Goal: Information Seeking & Learning: Learn about a topic

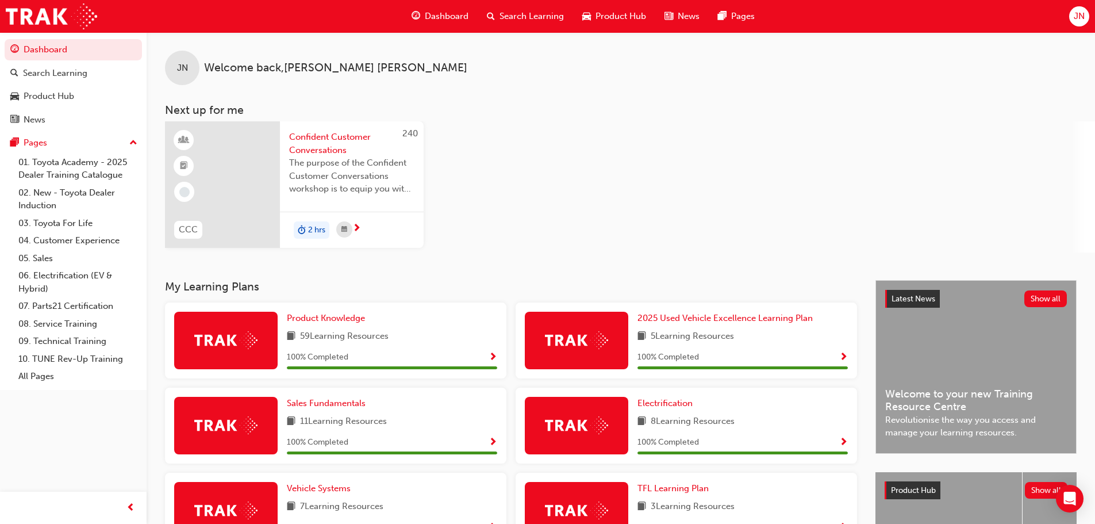
scroll to position [136, 0]
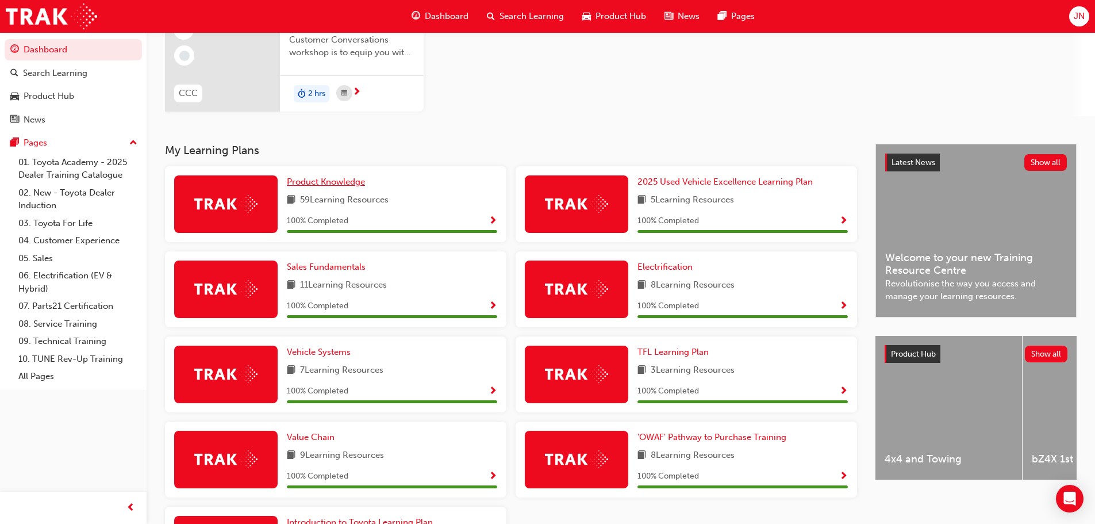
click at [356, 182] on span "Product Knowledge" at bounding box center [326, 181] width 78 height 10
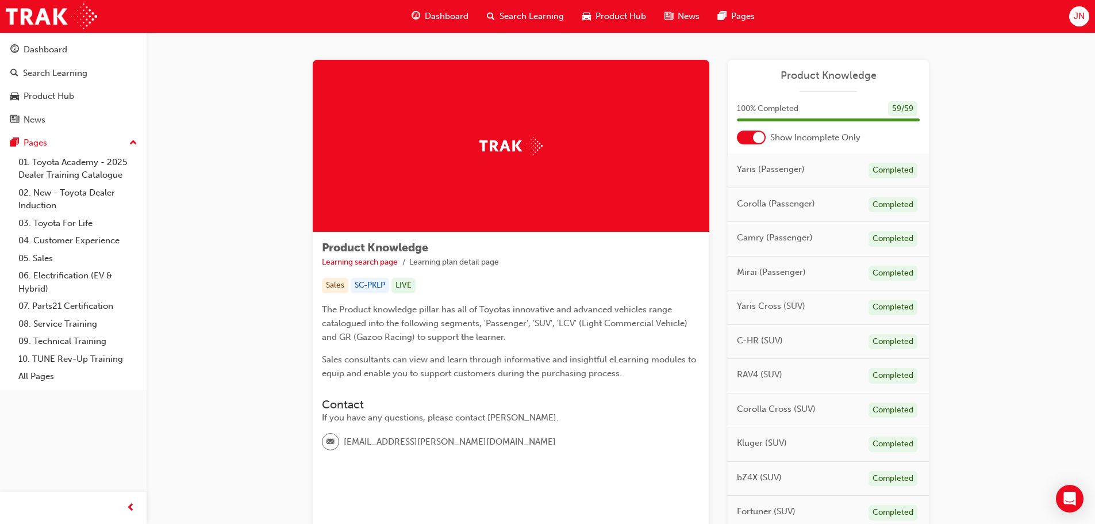
click at [436, 21] on span "Dashboard" at bounding box center [447, 16] width 44 height 13
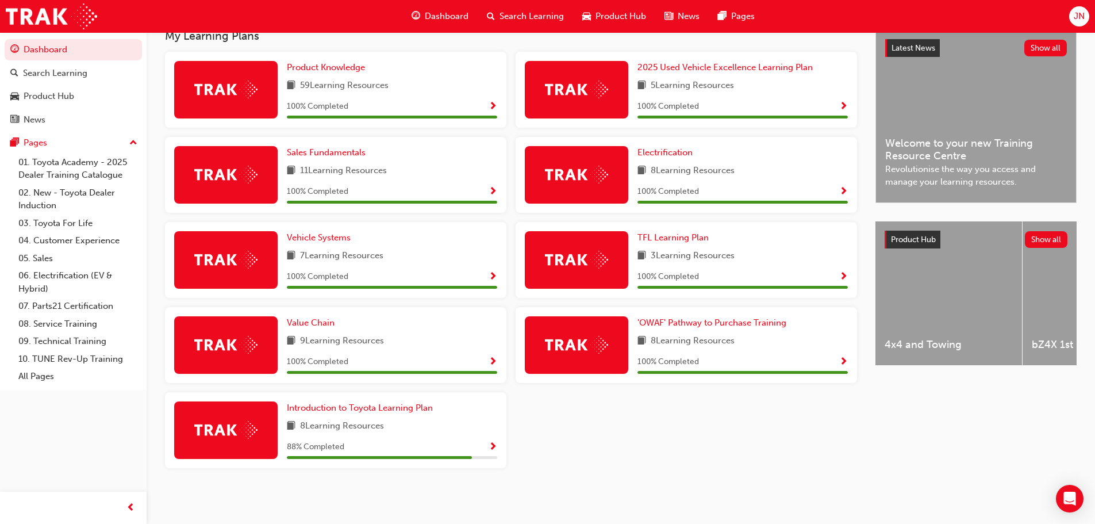
scroll to position [251, 0]
click at [550, 418] on div "Product Knowledge 59 Learning Resources 100 % Completed 2025 Used Vehicle Excel…" at bounding box center [510, 263] width 701 height 425
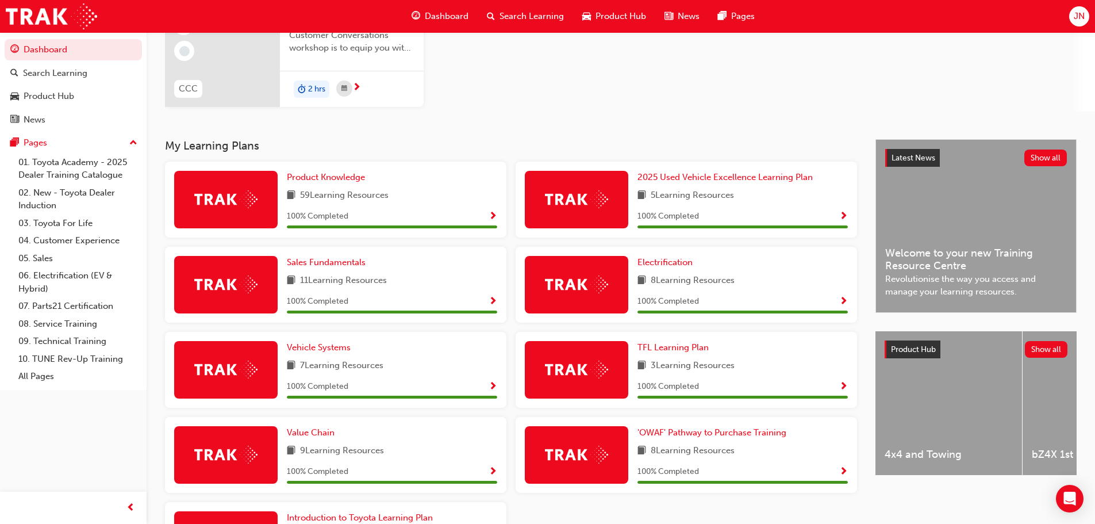
scroll to position [0, 0]
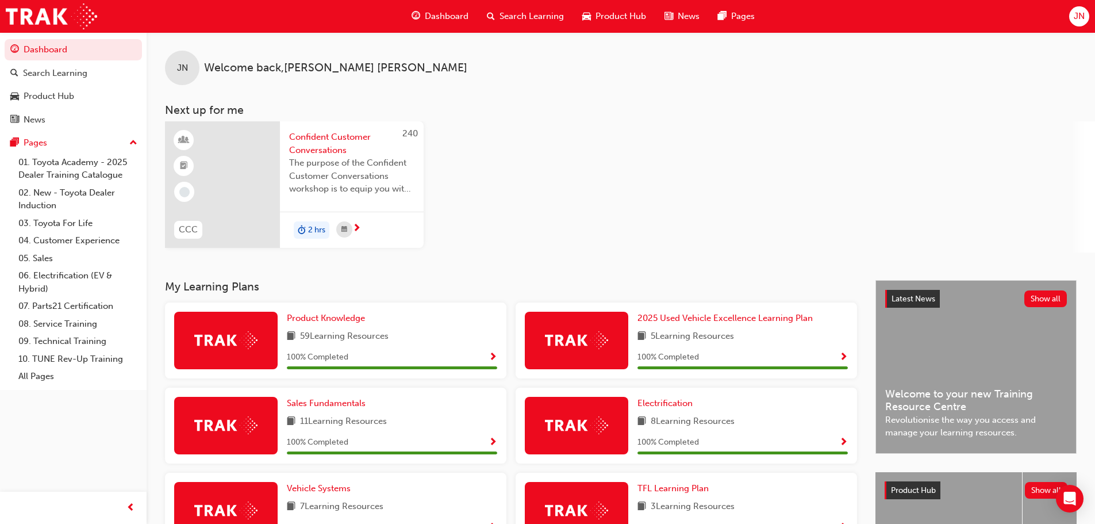
drag, startPoint x: 528, startPoint y: 169, endPoint x: 492, endPoint y: 134, distance: 50.0
click at [528, 169] on div "240 CCC Confident Customer Conversations The purpose of the Confident Customer …" at bounding box center [630, 186] width 930 height 131
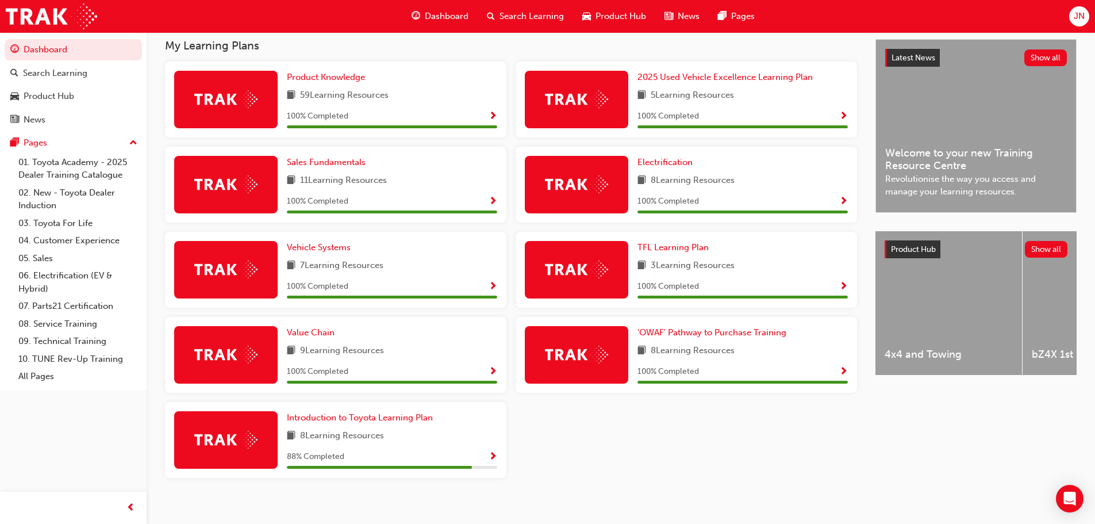
scroll to position [251, 0]
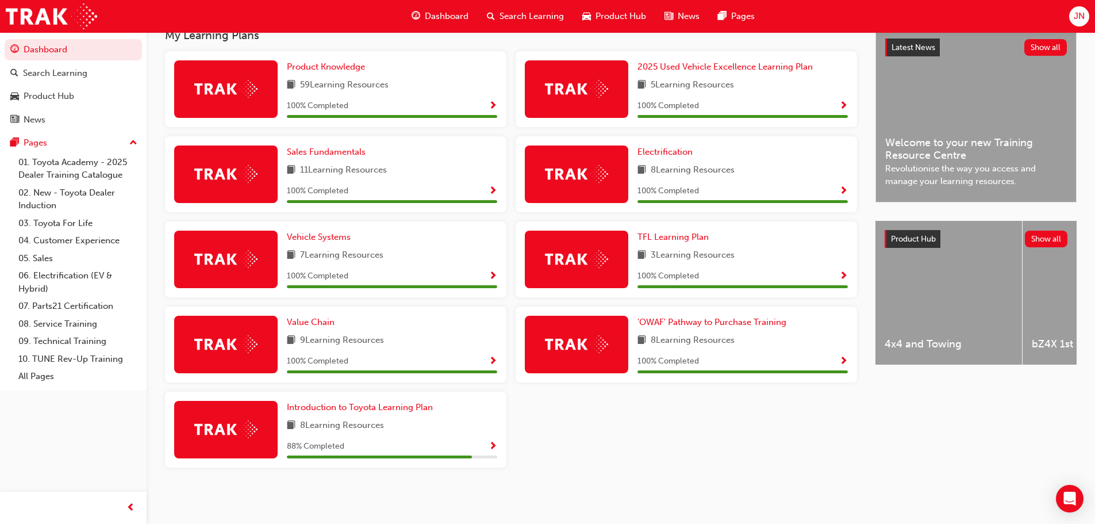
click at [616, 431] on div "Product Knowledge 59 Learning Resources 100 % Completed 2025 Used Vehicle Excel…" at bounding box center [510, 263] width 701 height 425
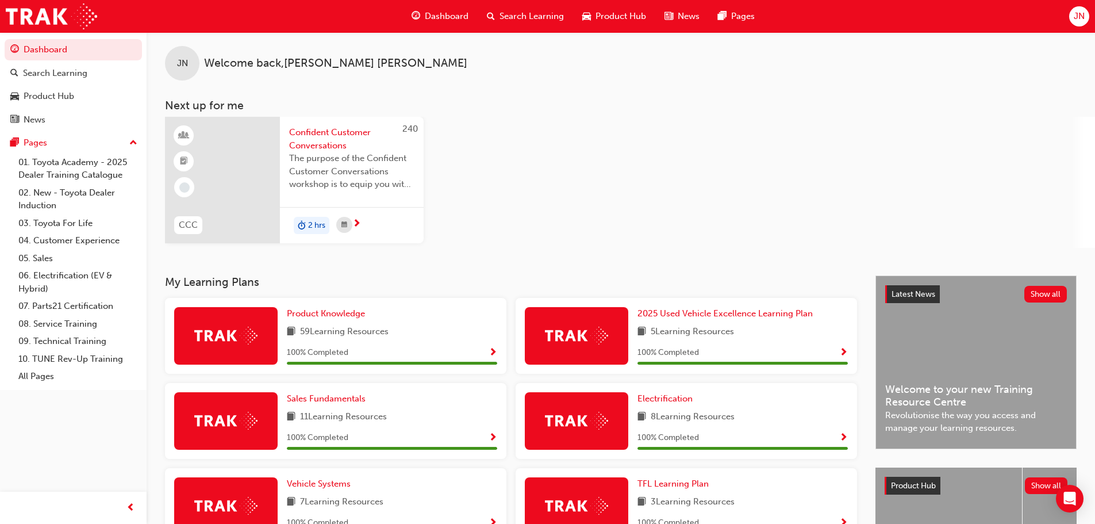
scroll to position [0, 0]
